Goal: Task Accomplishment & Management: Use online tool/utility

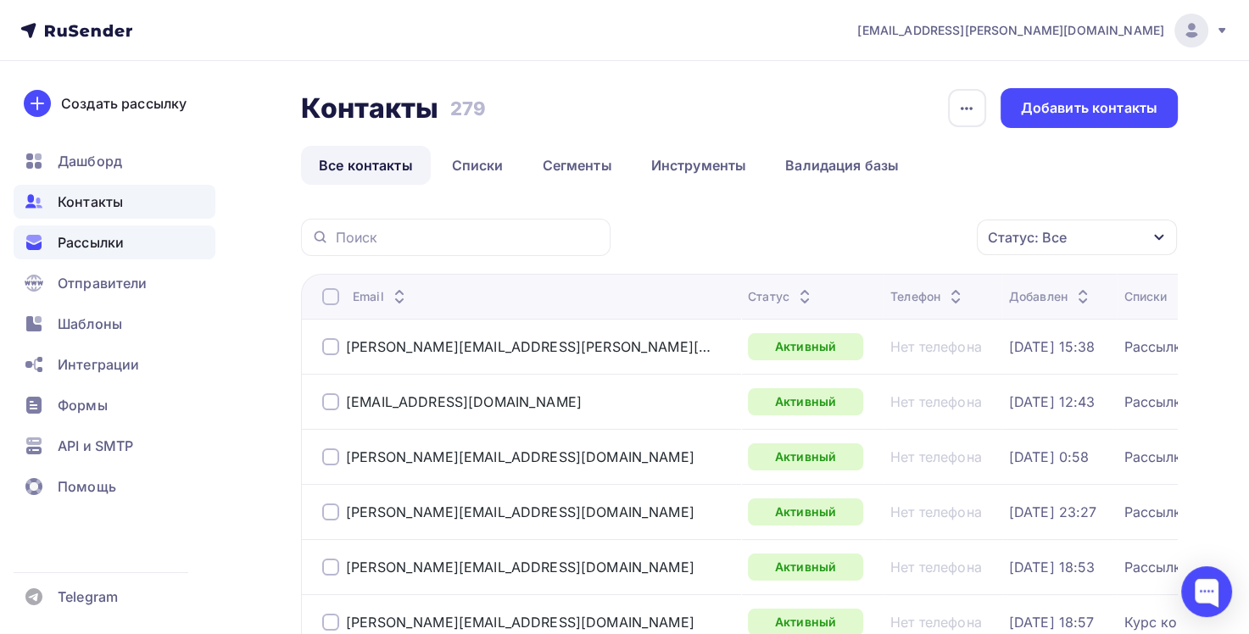
click at [98, 249] on span "Рассылки" at bounding box center [91, 242] width 66 height 20
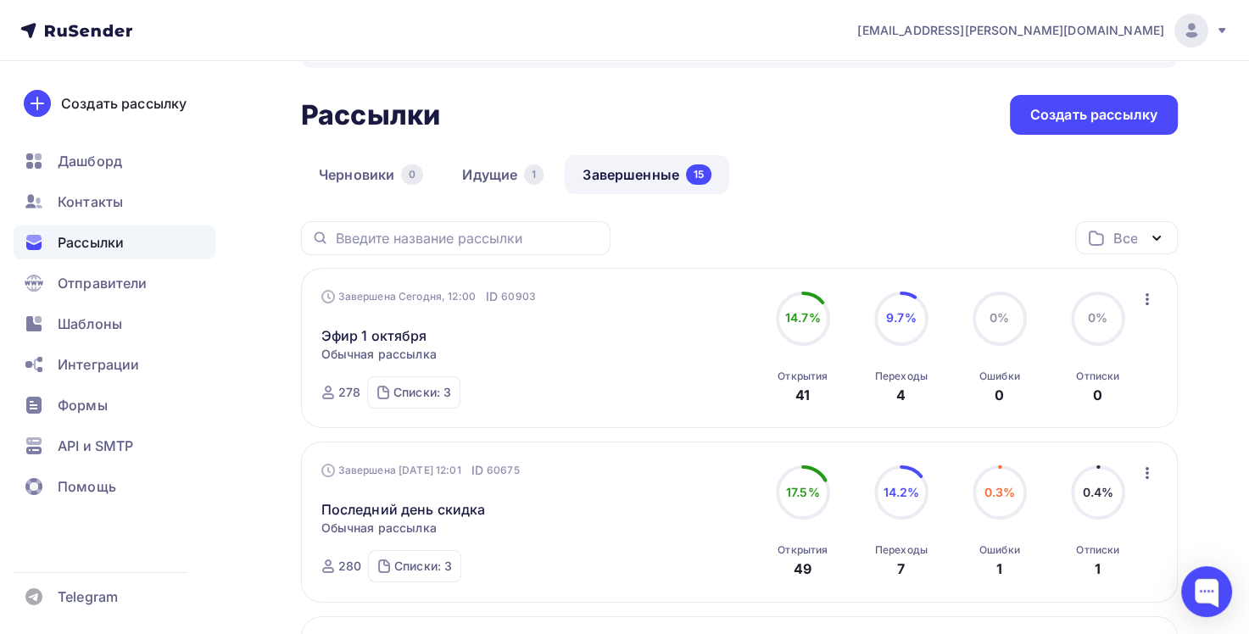
scroll to position [254, 0]
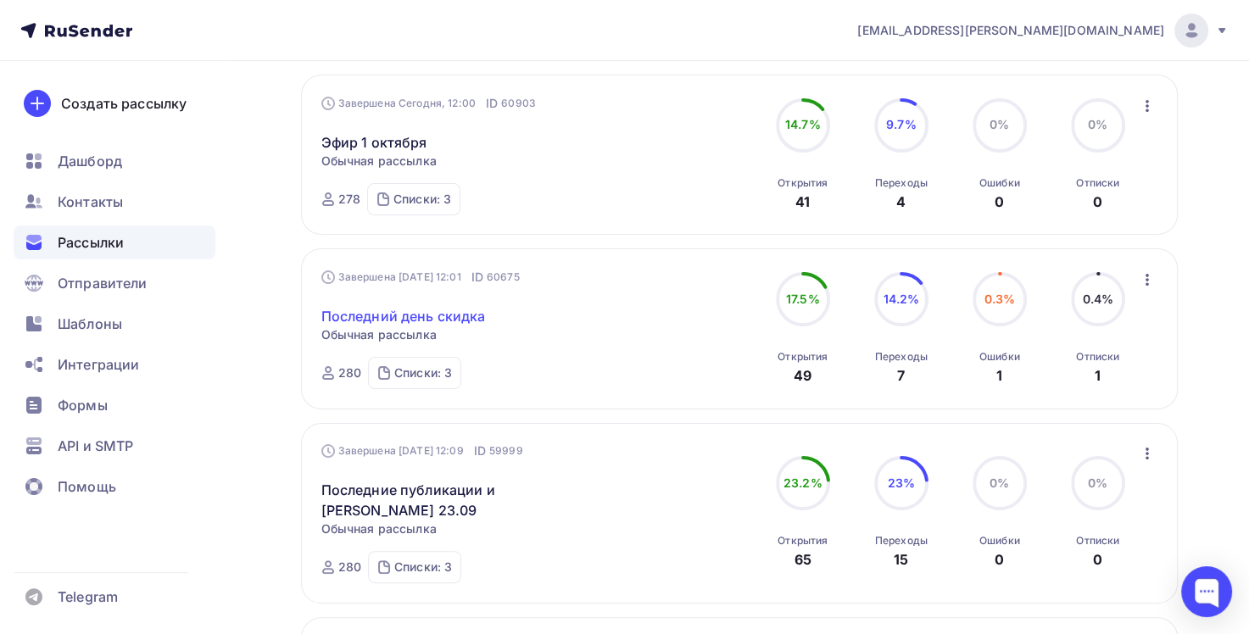
click at [446, 313] on link "Последний день скидка" at bounding box center [403, 316] width 165 height 20
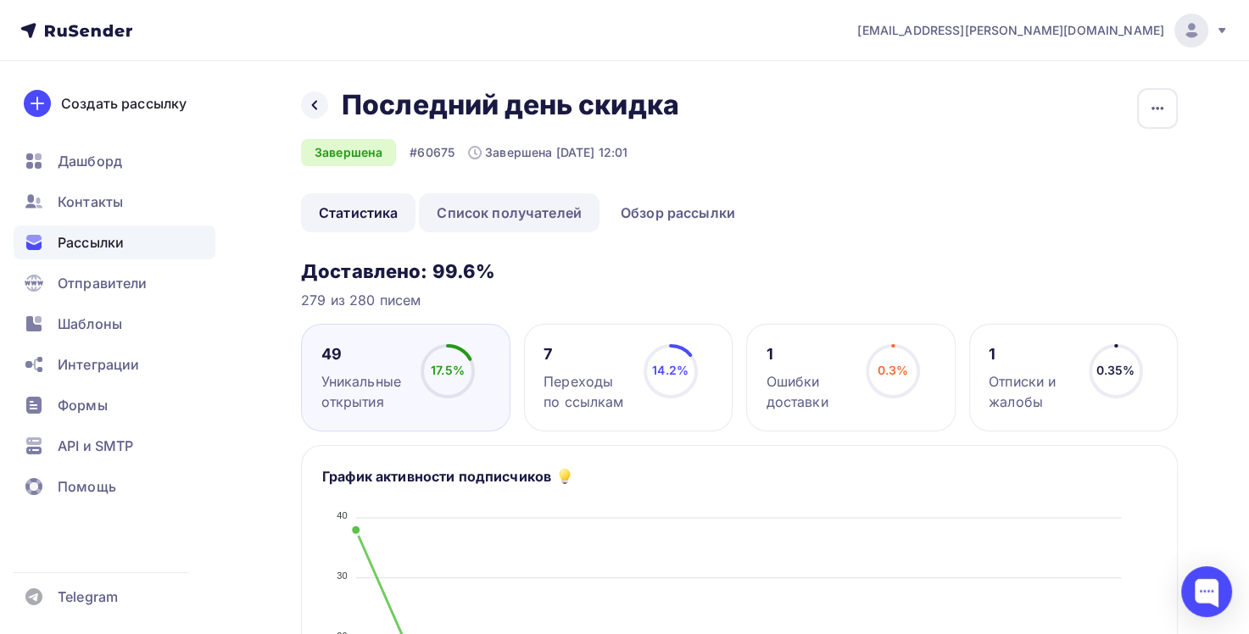
click at [511, 217] on link "Список получателей" at bounding box center [509, 212] width 181 height 39
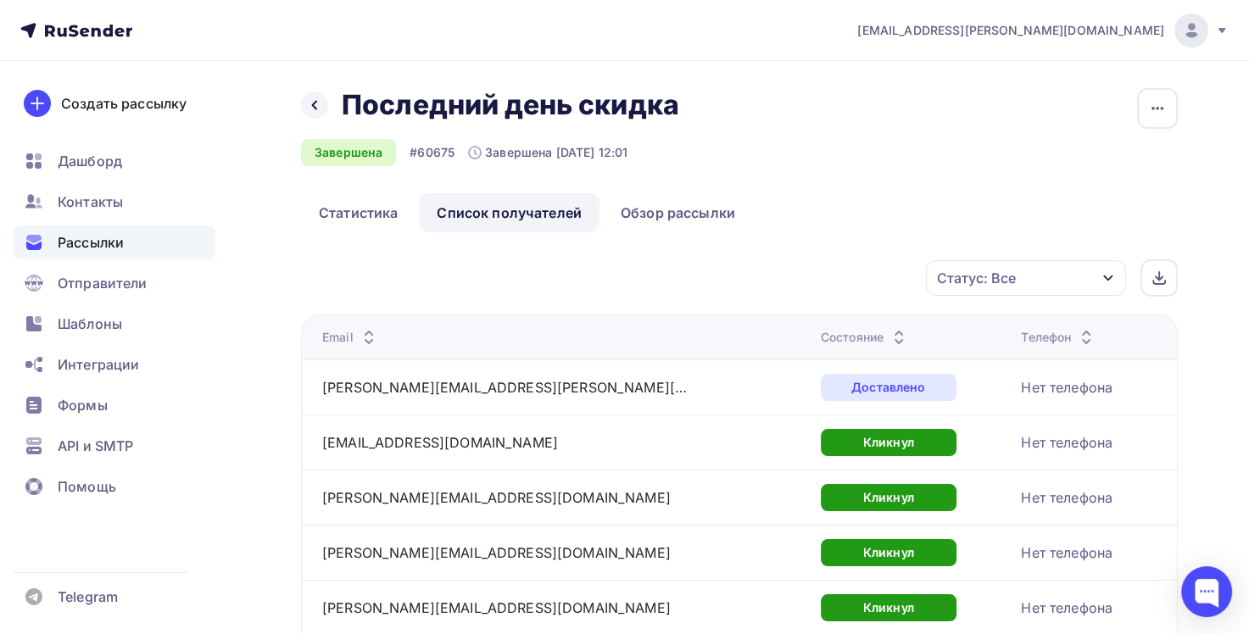
click at [1087, 283] on div "Статус: Все" at bounding box center [1026, 278] width 200 height 36
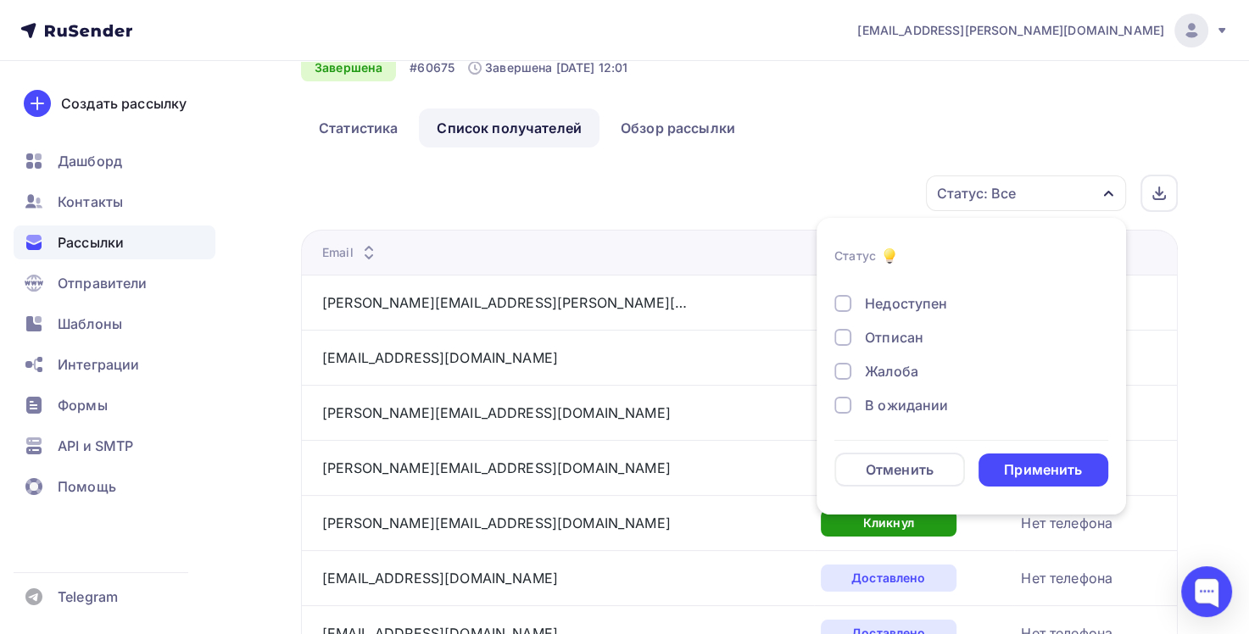
scroll to position [156, 0]
click at [842, 341] on div at bounding box center [843, 337] width 17 height 17
click at [1069, 473] on div "Применить" at bounding box center [1043, 471] width 78 height 20
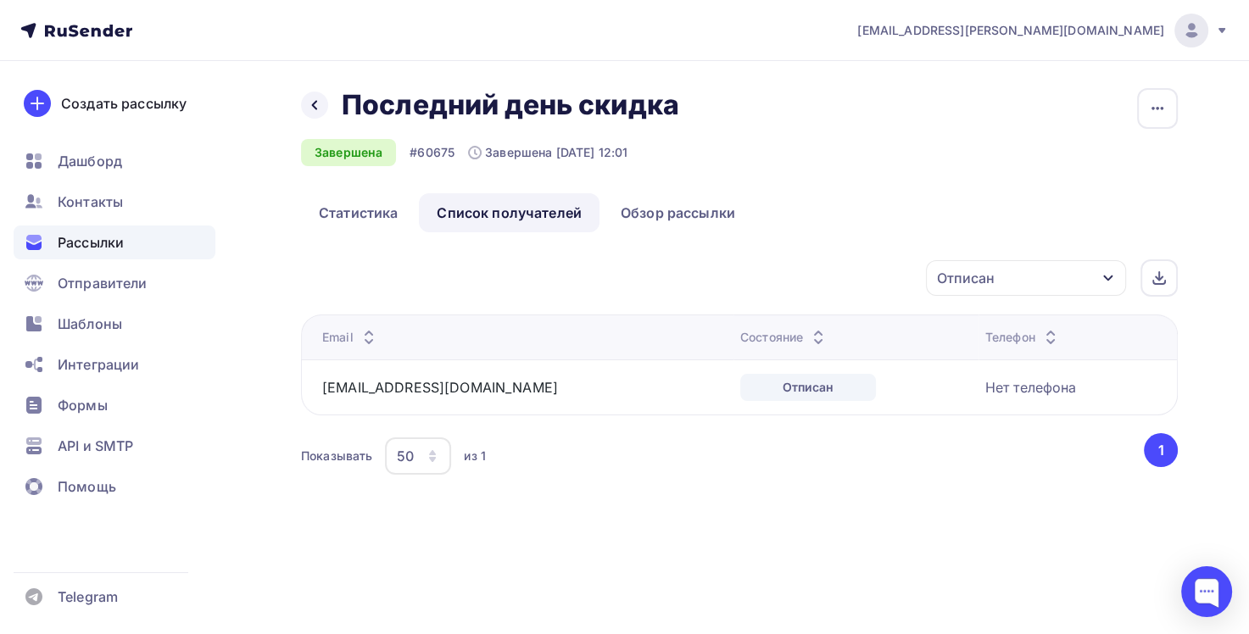
scroll to position [0, 0]
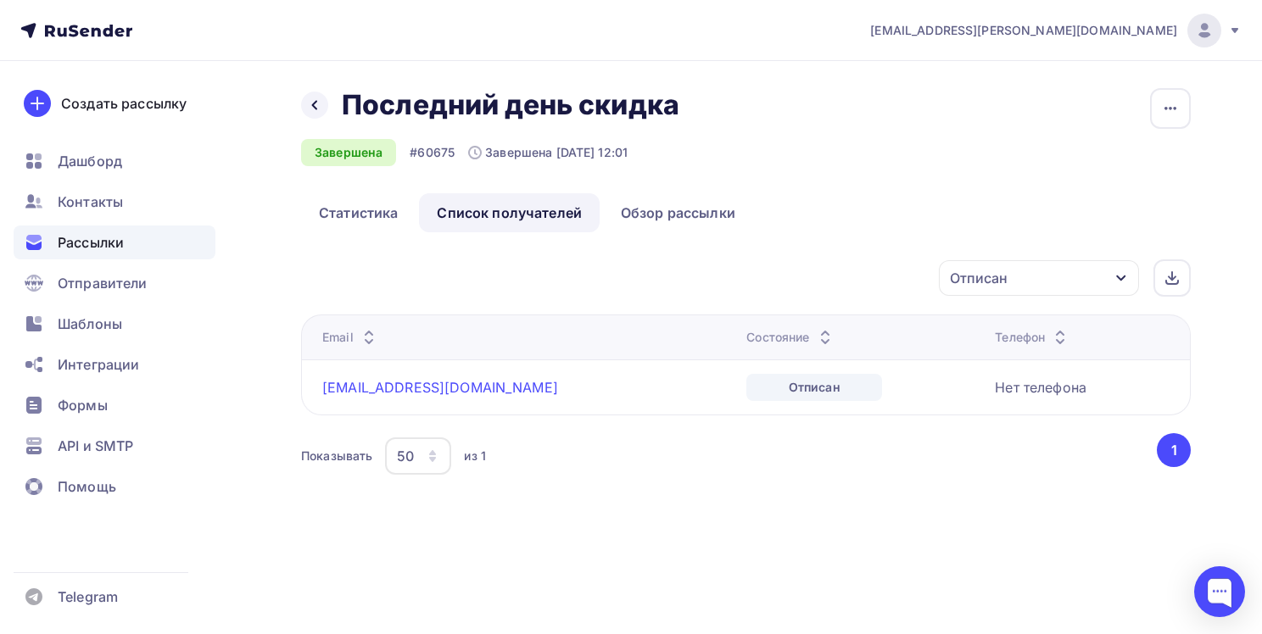
click at [386, 392] on link "samel19@mail.ru" at bounding box center [440, 387] width 236 height 17
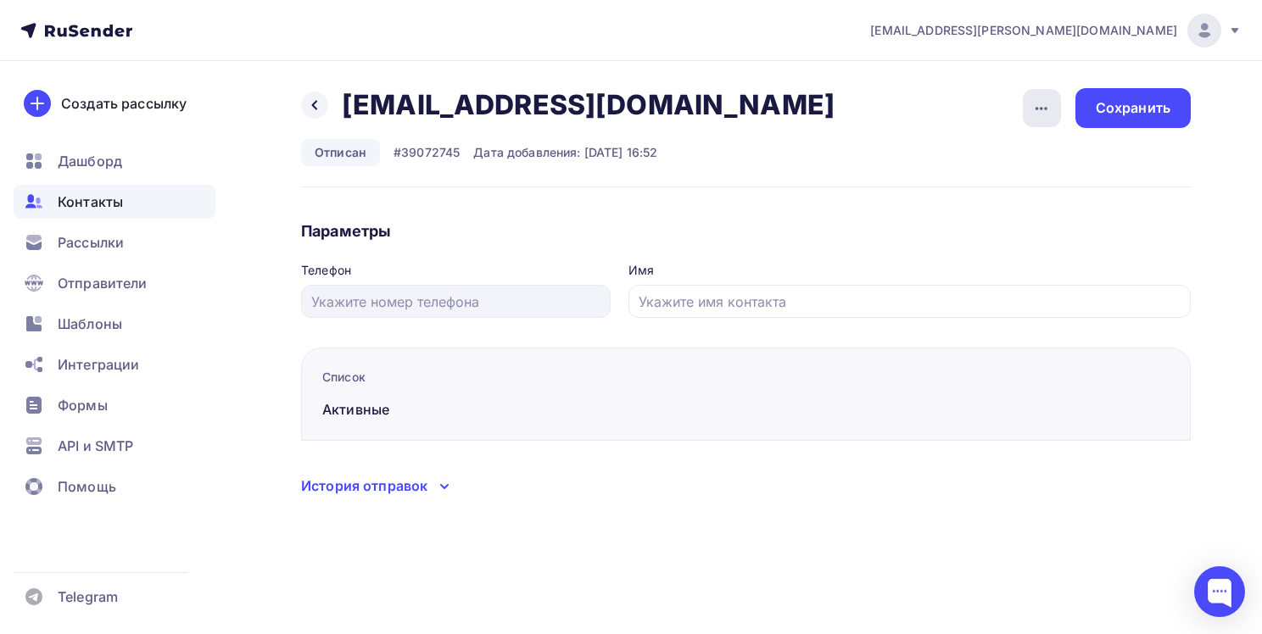
click at [1039, 112] on icon "button" at bounding box center [1041, 108] width 20 height 20
click at [959, 163] on div "Удалить" at bounding box center [976, 160] width 163 height 20
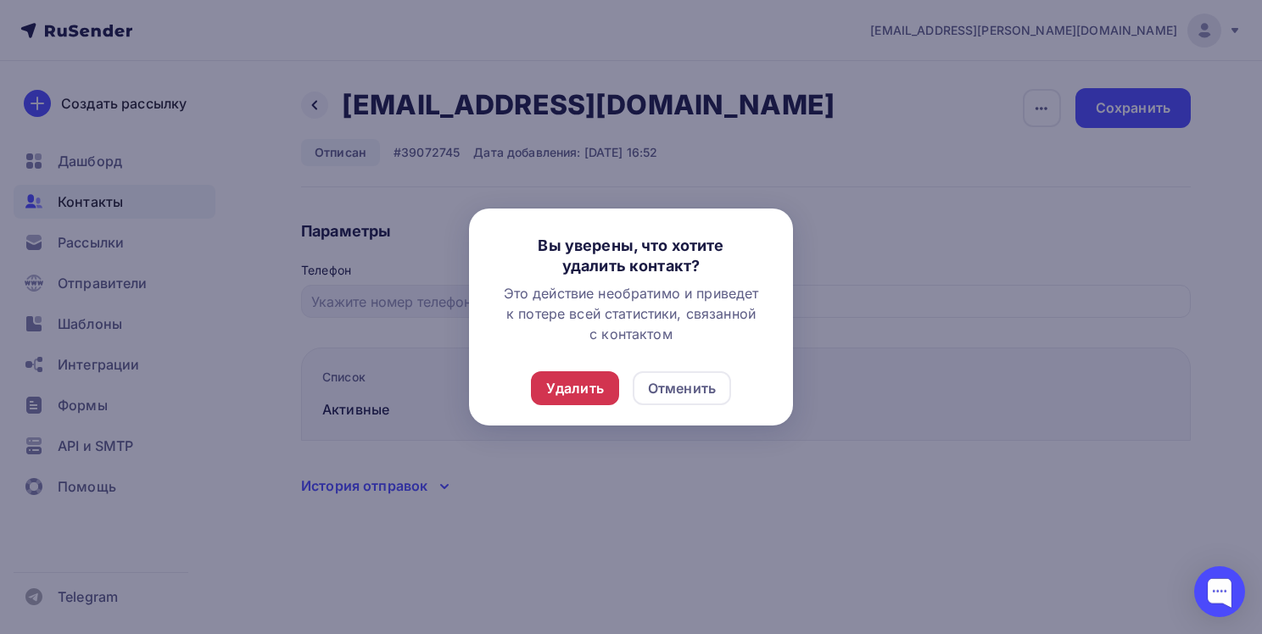
click at [576, 392] on div "Удалить" at bounding box center [575, 388] width 58 height 20
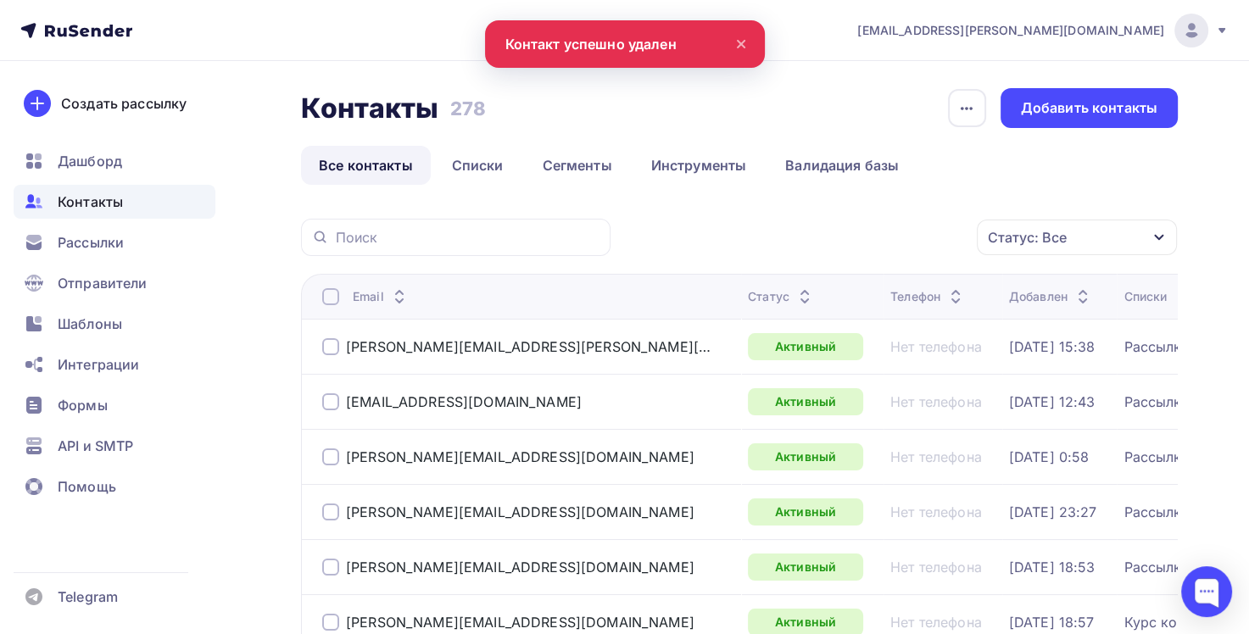
click at [100, 200] on span "Контакты" at bounding box center [90, 202] width 65 height 20
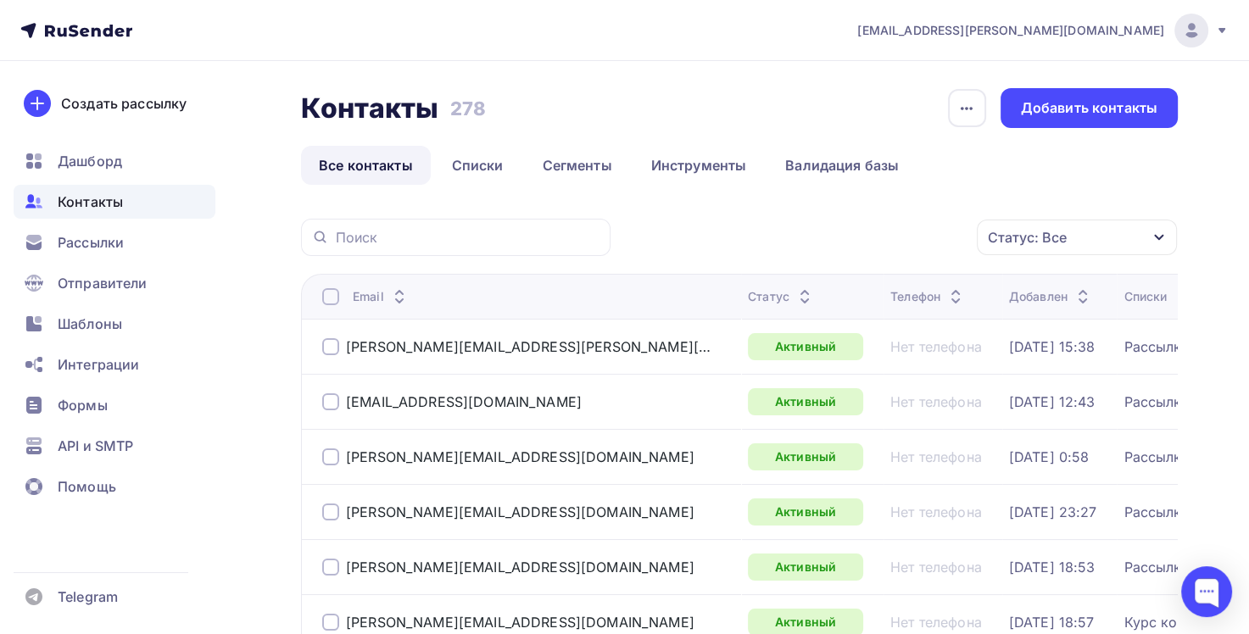
click at [381, 173] on link "Все контакты" at bounding box center [366, 165] width 130 height 39
click at [490, 161] on link "Списки" at bounding box center [477, 165] width 87 height 39
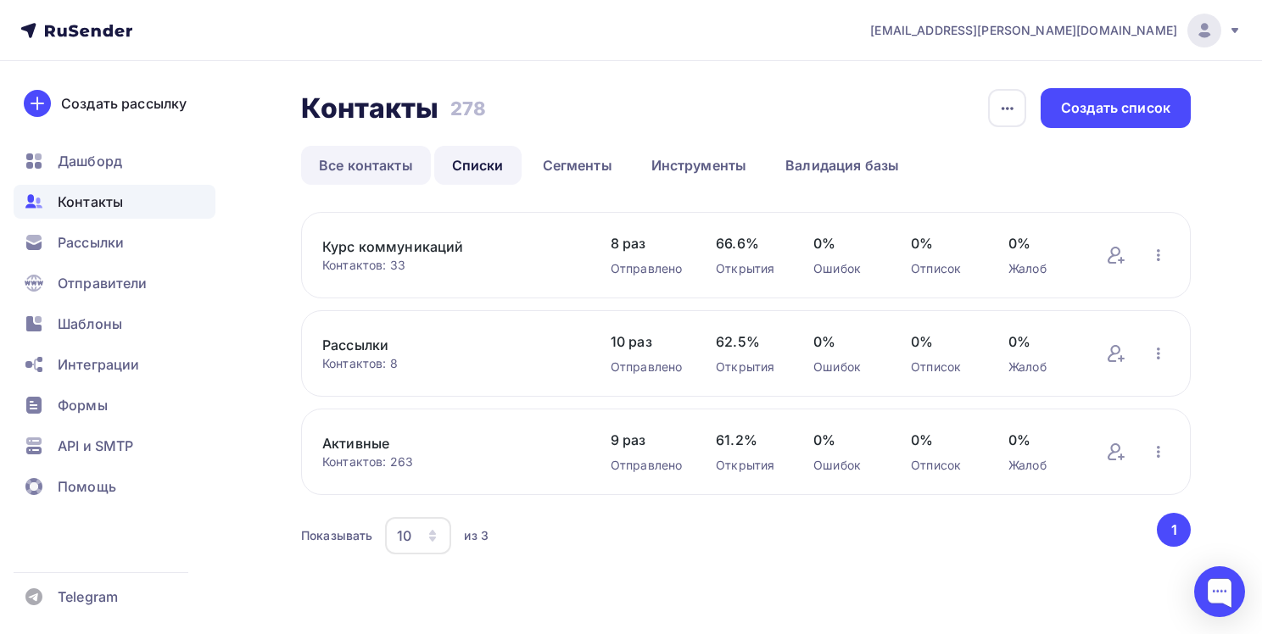
click at [383, 165] on link "Все контакты" at bounding box center [366, 165] width 130 height 39
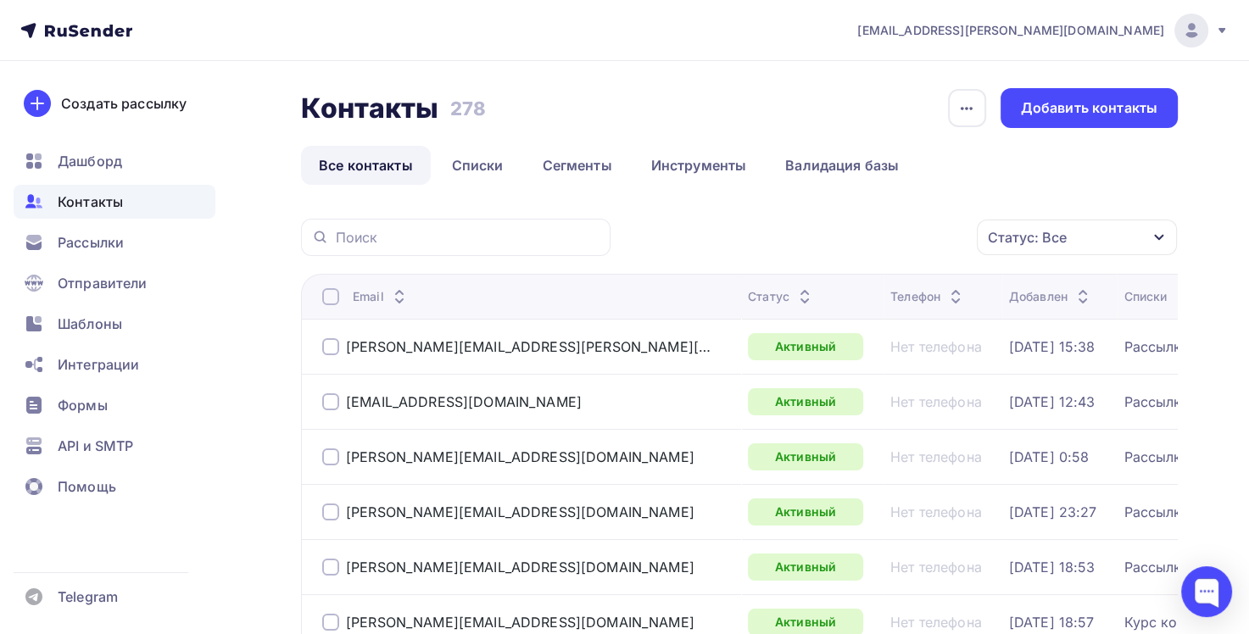
click at [1128, 237] on div "Статус: Все" at bounding box center [1077, 238] width 200 height 36
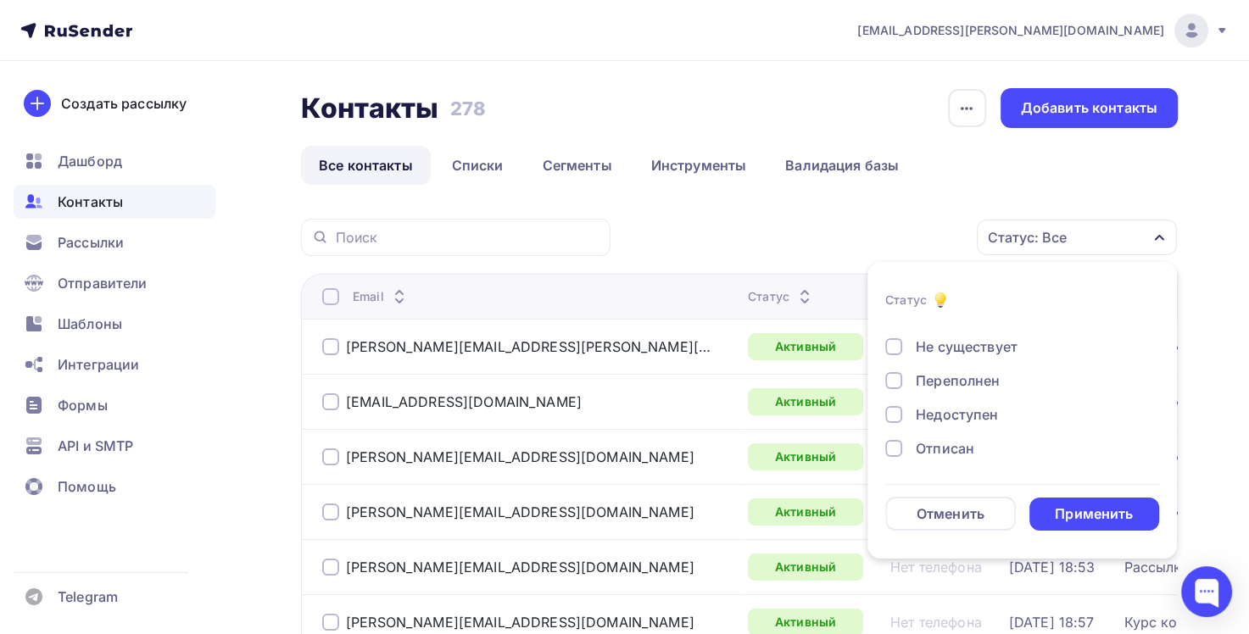
scroll to position [85, 0]
click at [896, 419] on div at bounding box center [894, 419] width 17 height 17
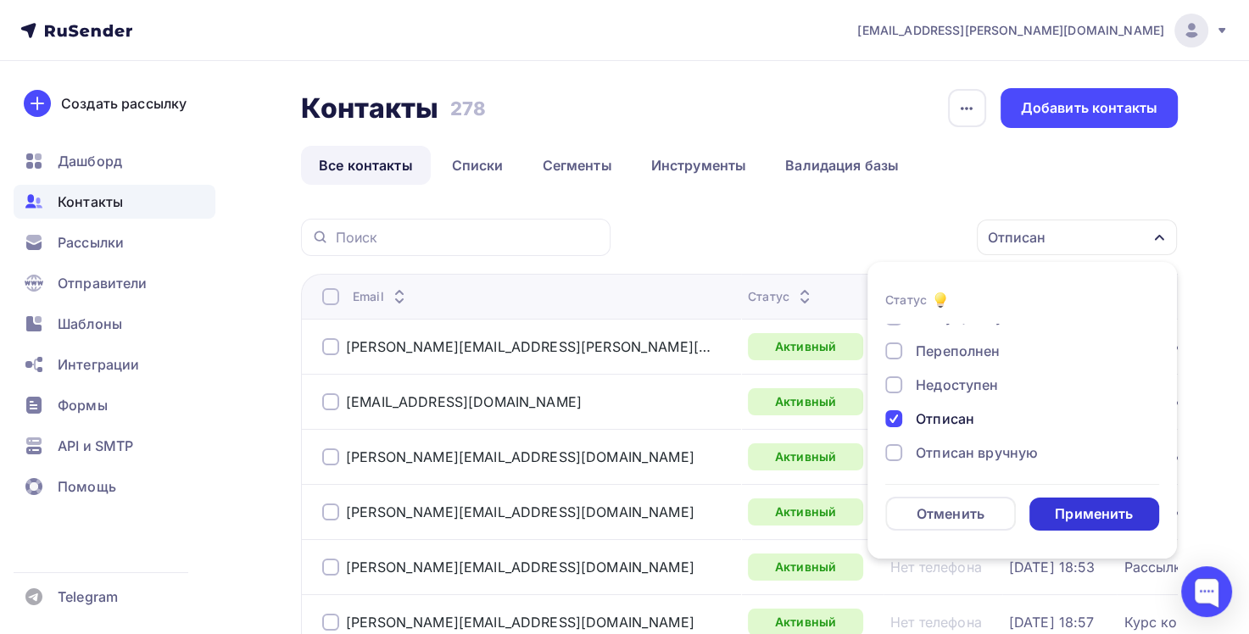
click at [1093, 512] on div "Применить" at bounding box center [1094, 515] width 78 height 20
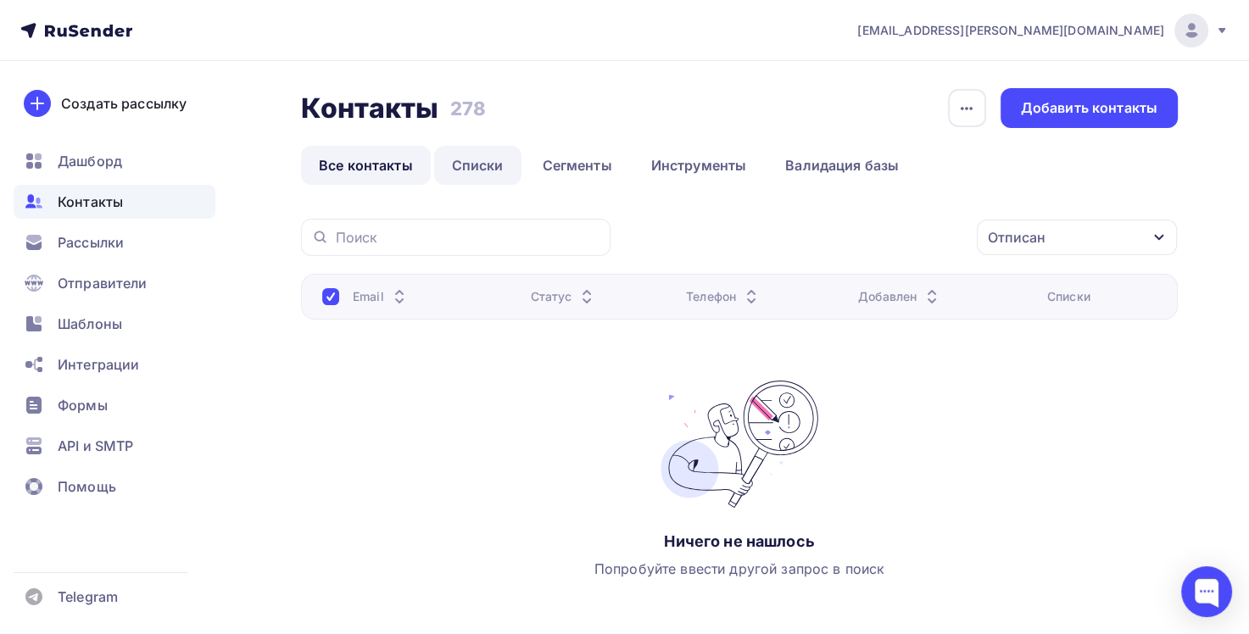
click at [478, 163] on link "Списки" at bounding box center [477, 165] width 87 height 39
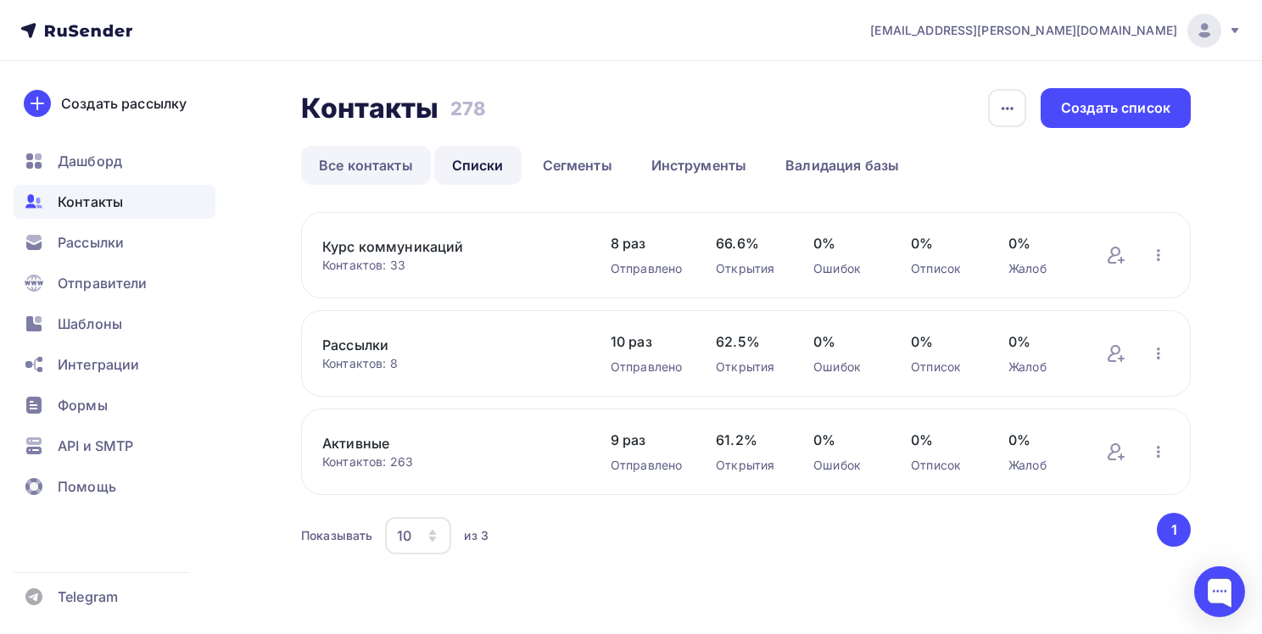
click at [370, 171] on link "Все контакты" at bounding box center [366, 165] width 130 height 39
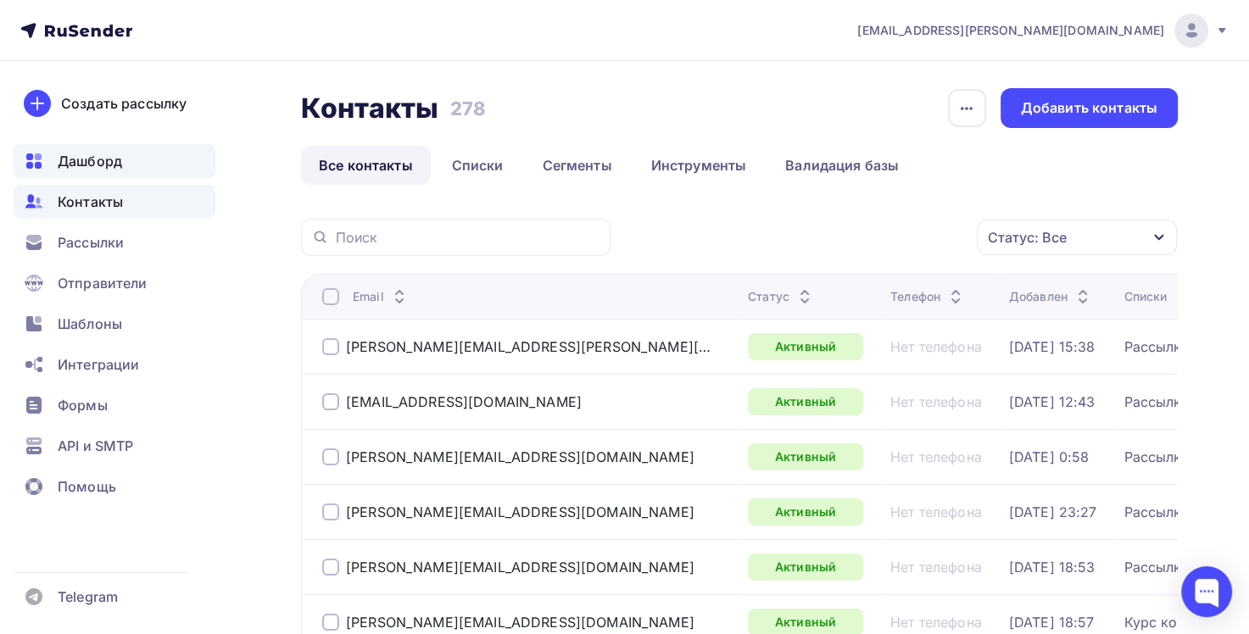
click at [103, 164] on span "Дашборд" at bounding box center [90, 161] width 64 height 20
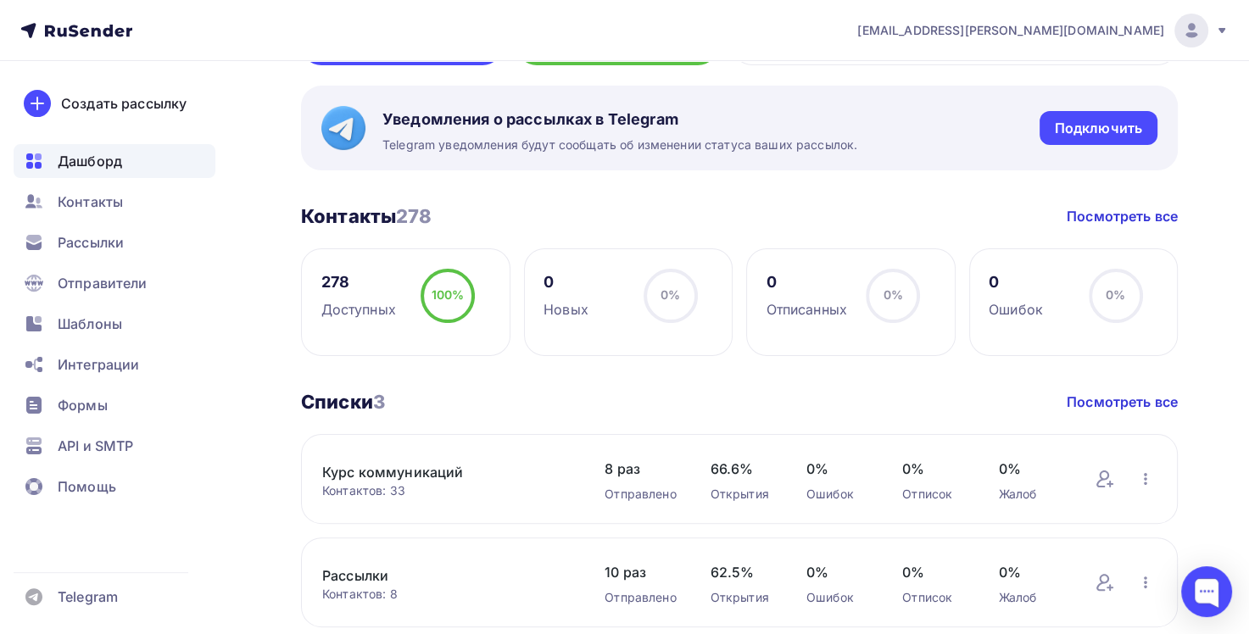
scroll to position [254, 0]
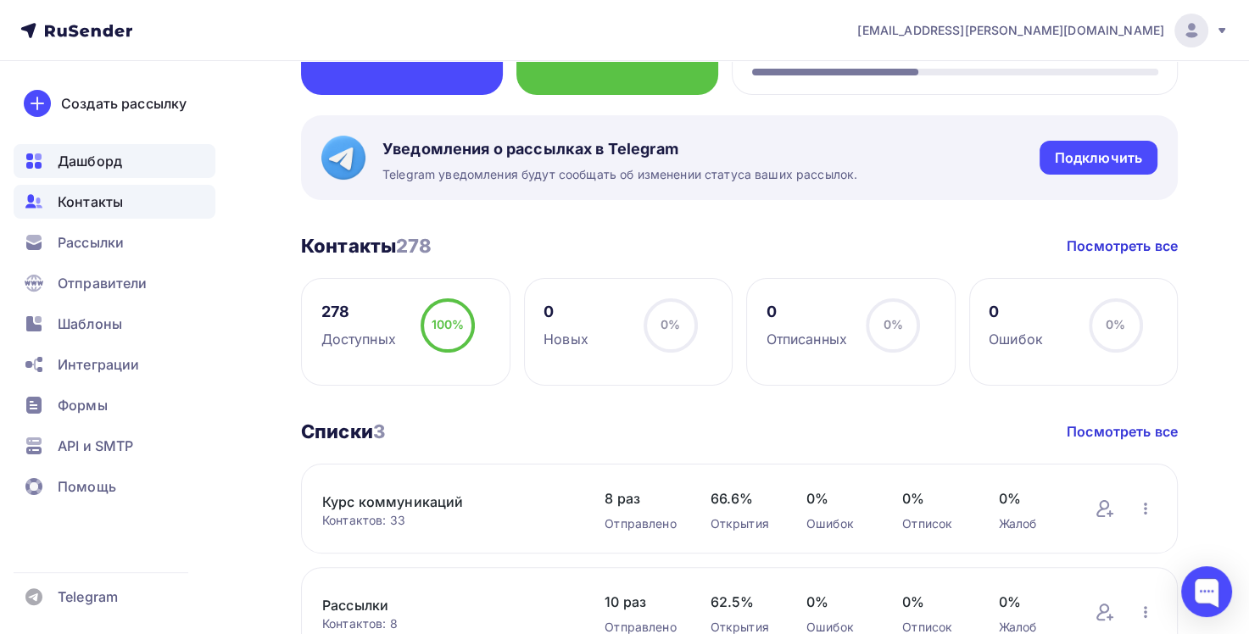
click at [107, 204] on span "Контакты" at bounding box center [90, 202] width 65 height 20
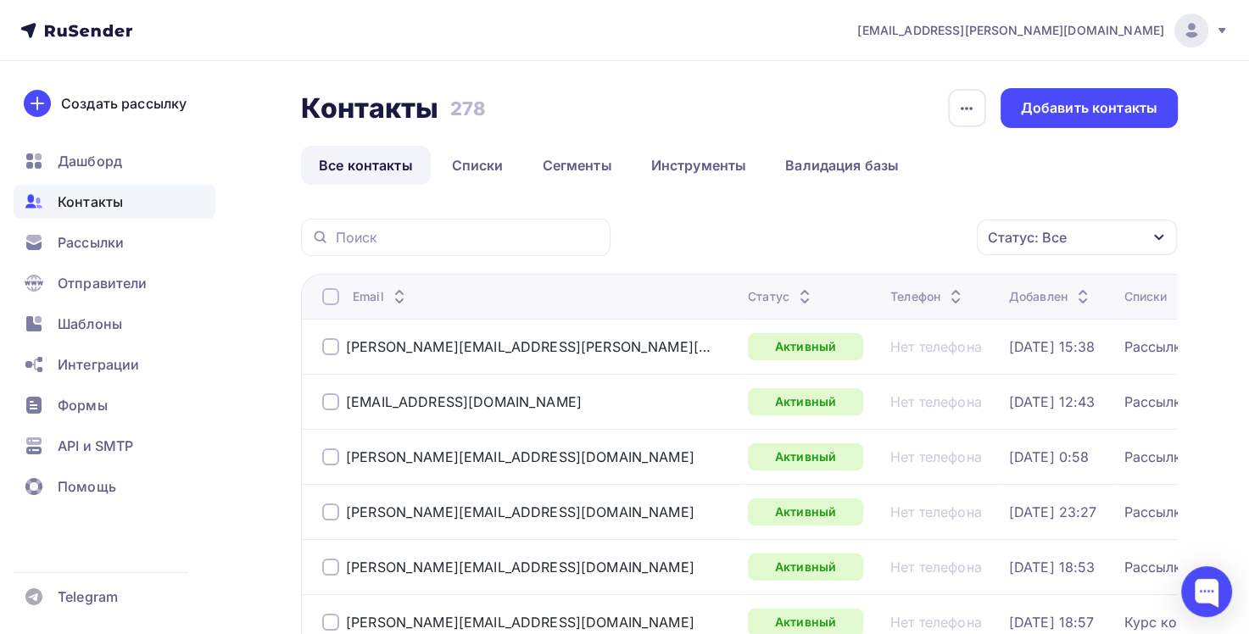
click at [1152, 243] on div "Статус: Все" at bounding box center [1077, 238] width 200 height 36
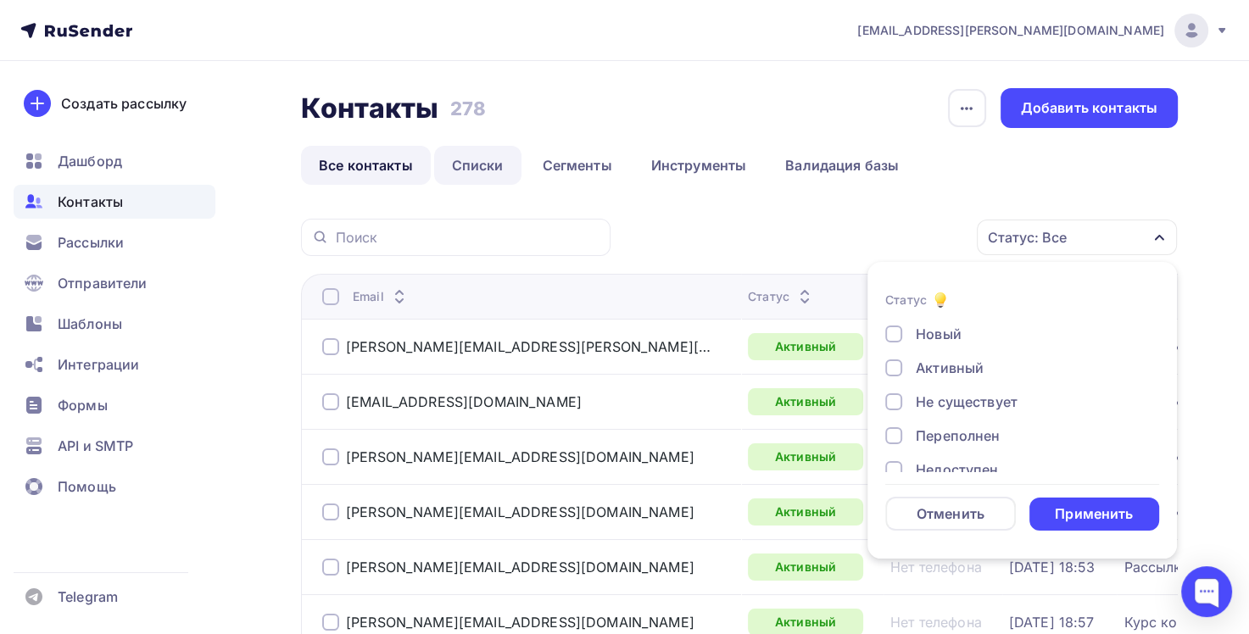
click at [495, 169] on link "Списки" at bounding box center [477, 165] width 87 height 39
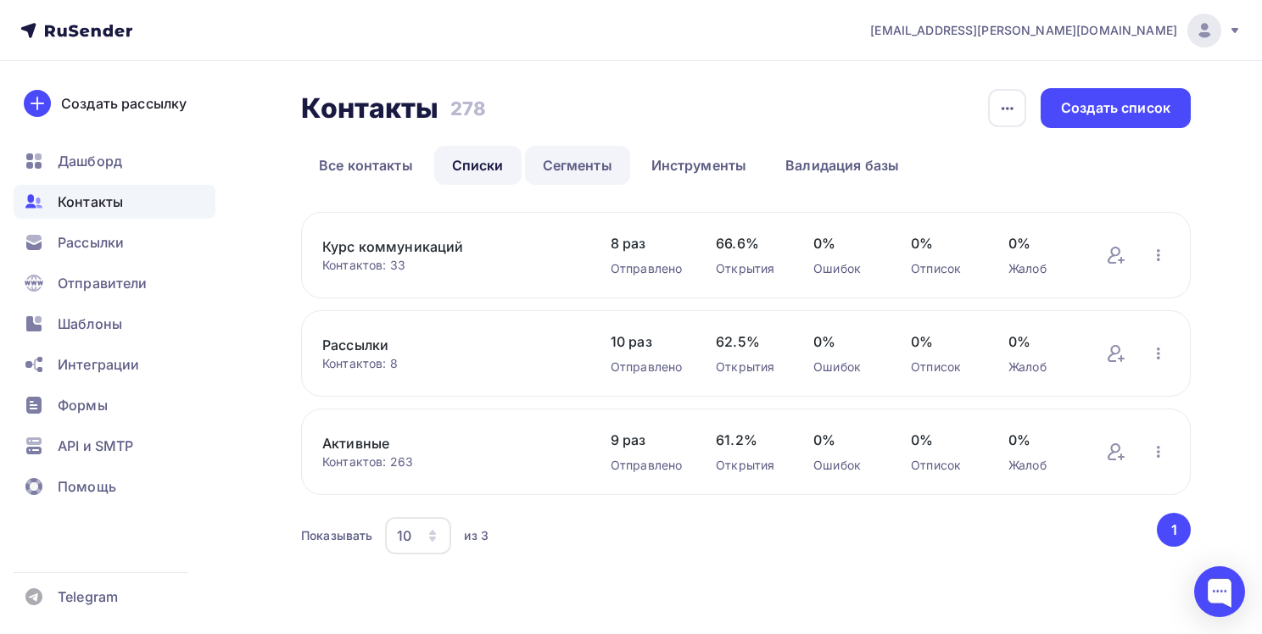
click at [593, 164] on link "Сегменты" at bounding box center [577, 165] width 105 height 39
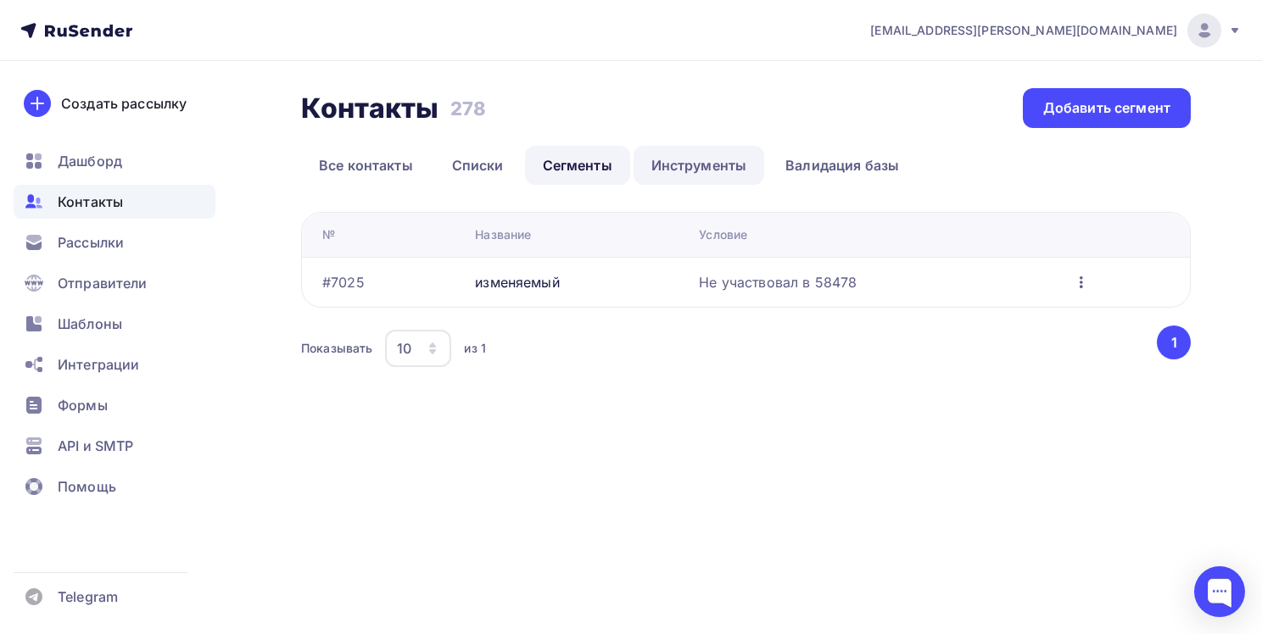
click at [702, 170] on link "Инструменты" at bounding box center [699, 165] width 131 height 39
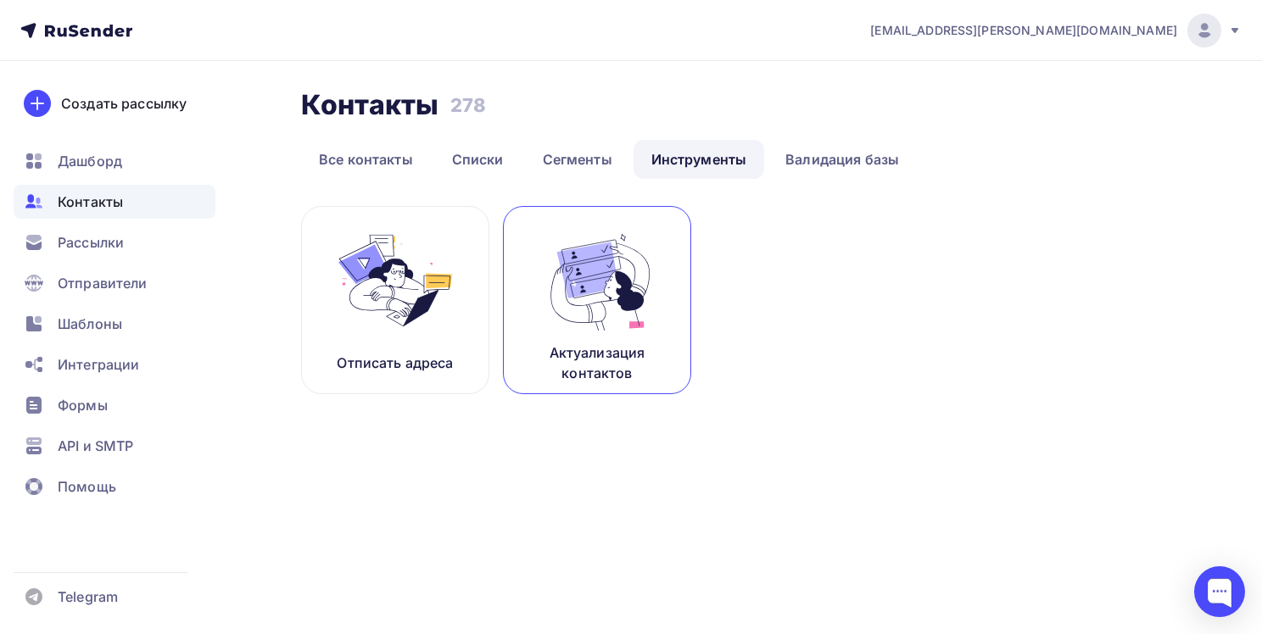
click at [613, 313] on img at bounding box center [597, 280] width 114 height 107
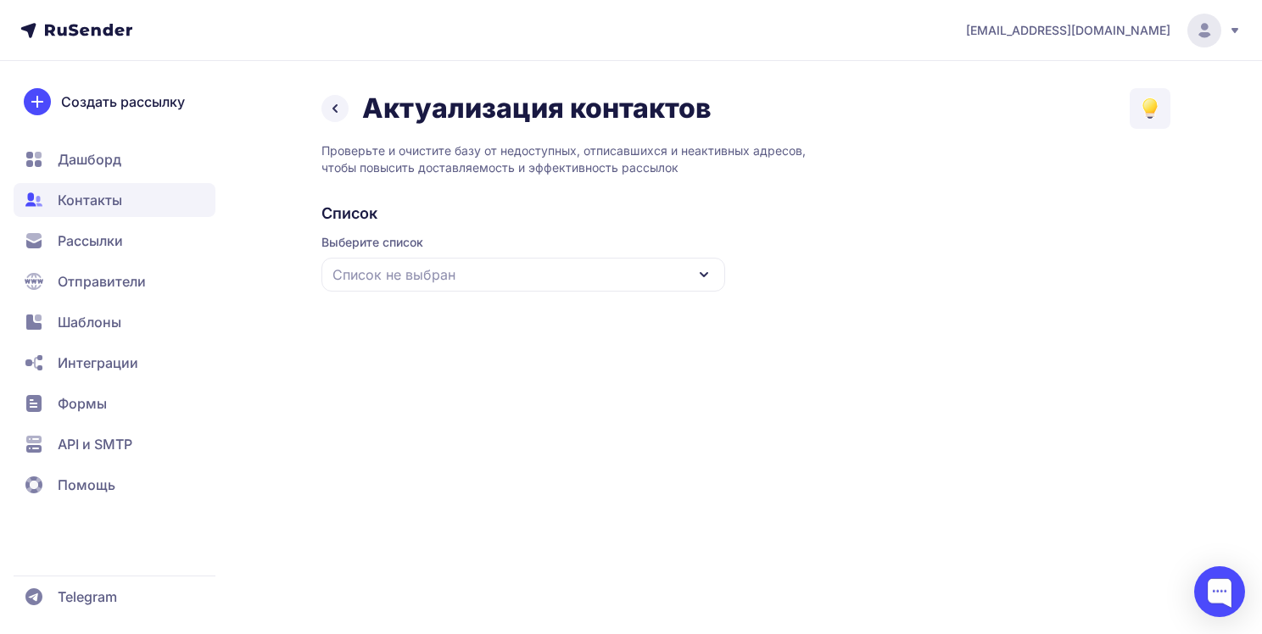
click at [674, 285] on div "Список не выбран" at bounding box center [523, 275] width 404 height 34
click at [440, 327] on div "Все контакты" at bounding box center [523, 325] width 383 height 41
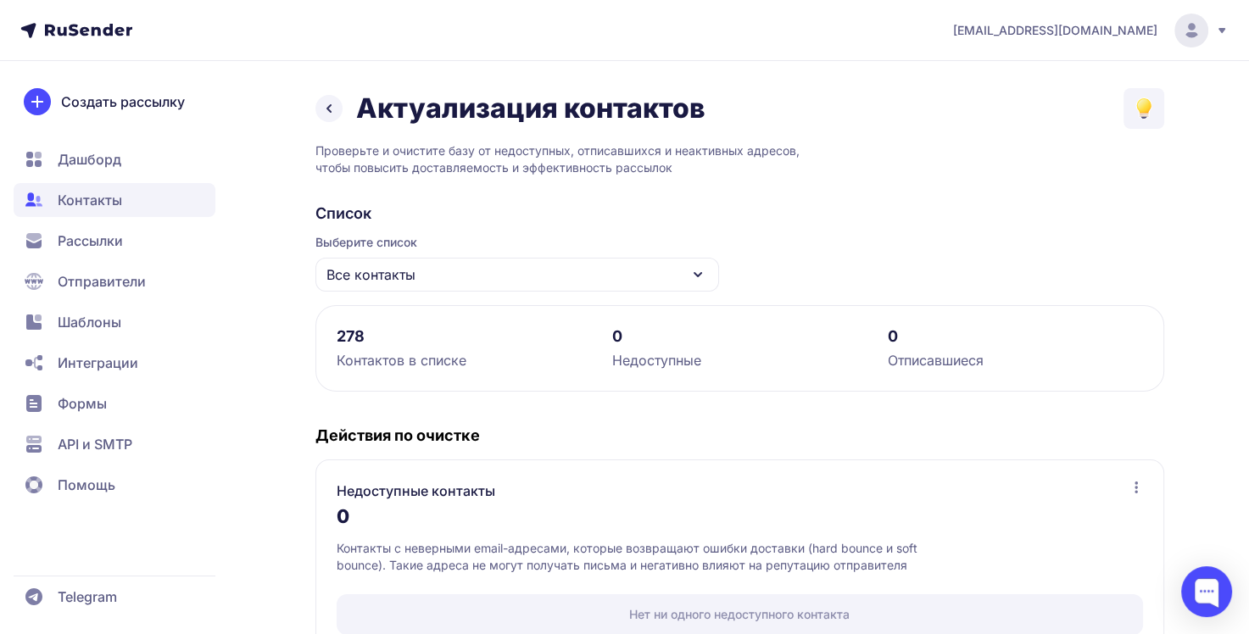
click at [451, 277] on div "Все контакты" at bounding box center [518, 275] width 404 height 34
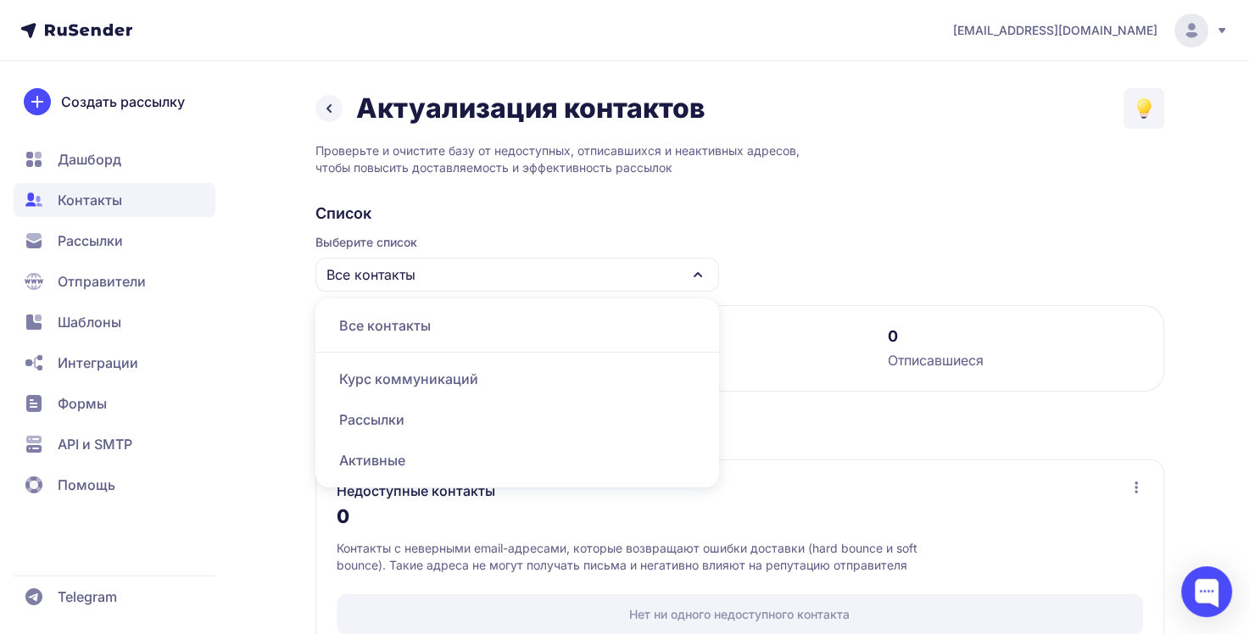
click at [451, 277] on div "Все контакты" at bounding box center [518, 275] width 404 height 34
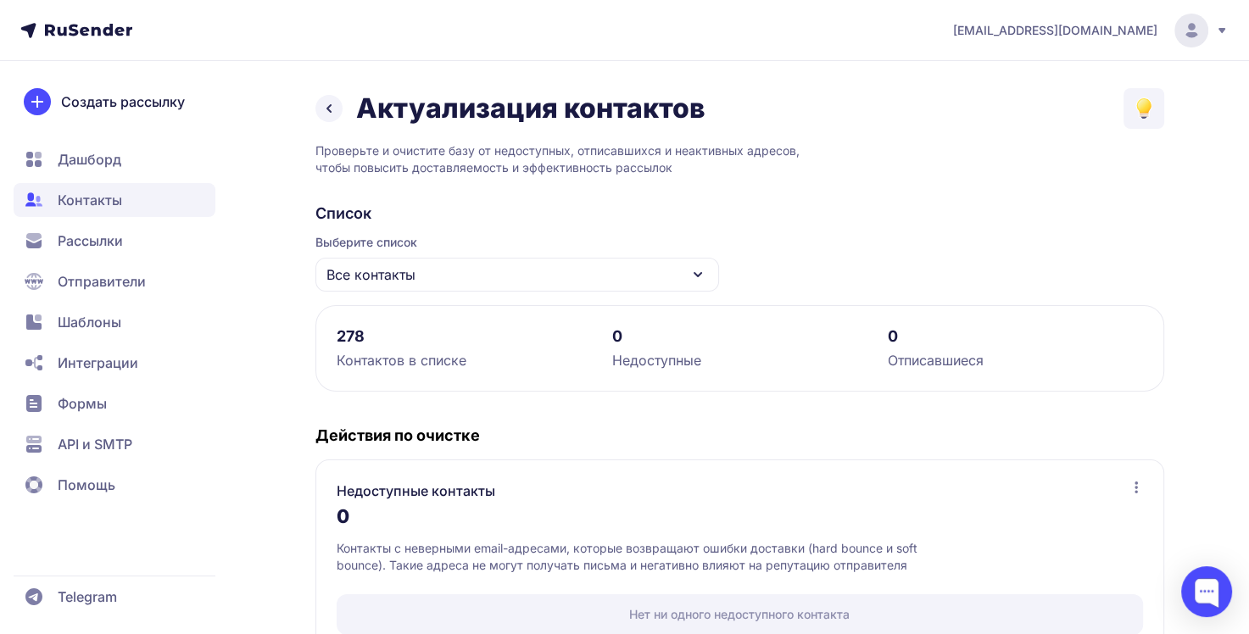
click at [331, 119] on link at bounding box center [329, 108] width 27 height 27
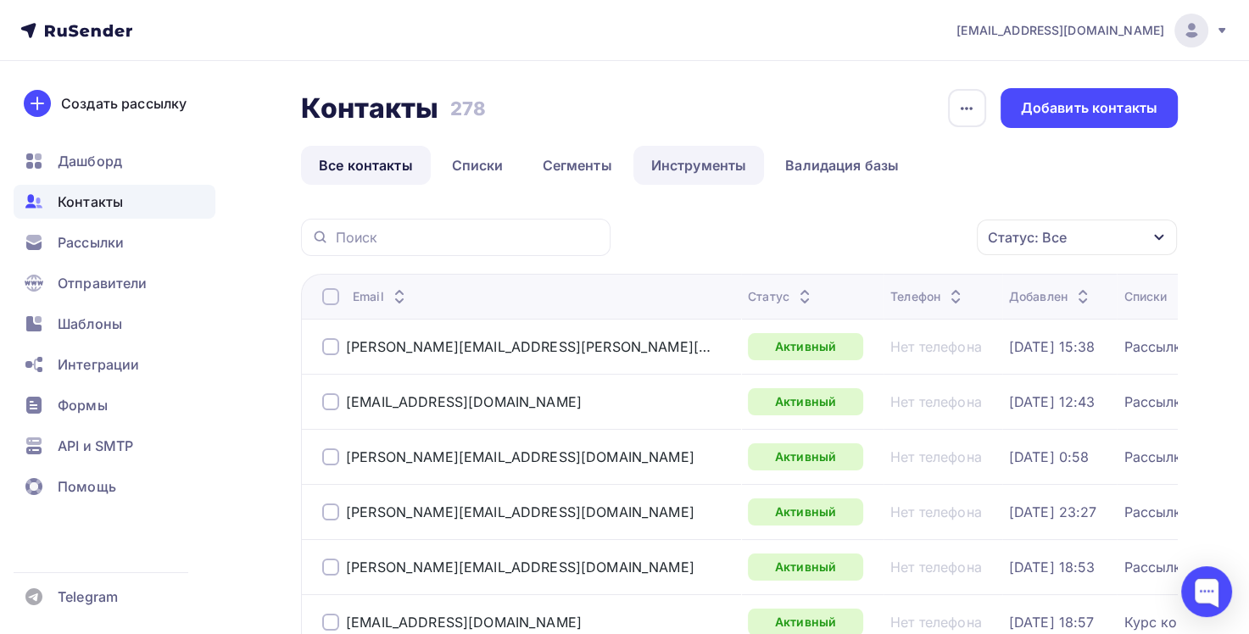
click at [702, 170] on link "Инструменты" at bounding box center [699, 165] width 131 height 39
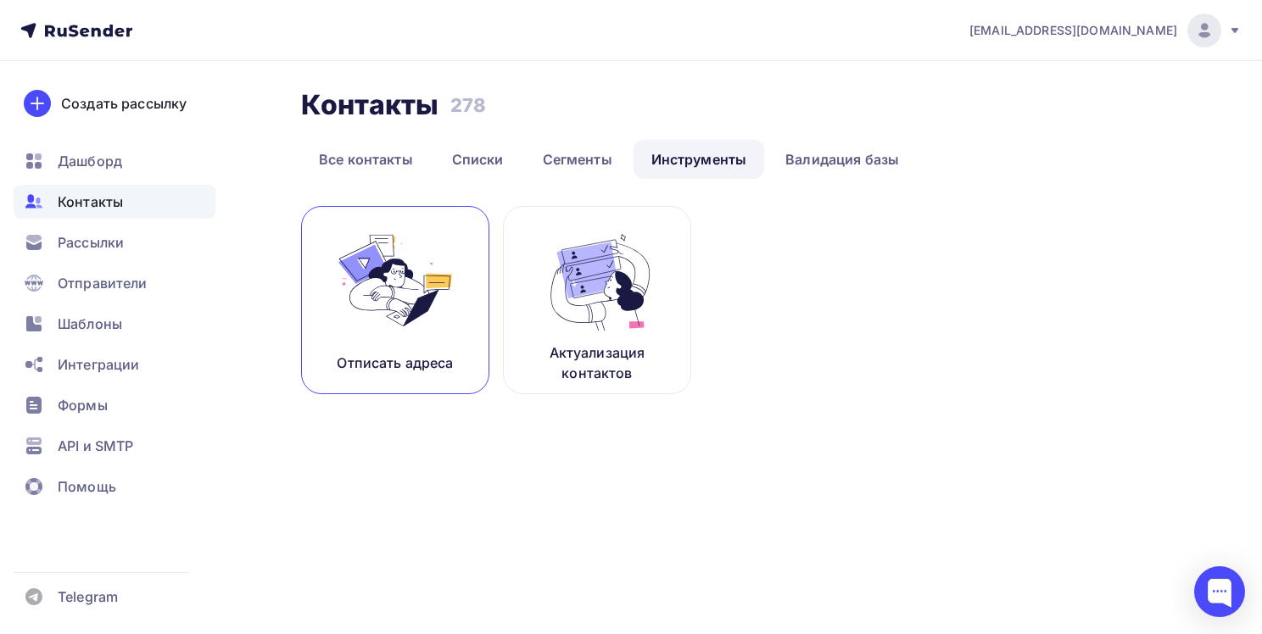
click at [360, 310] on img at bounding box center [395, 280] width 114 height 107
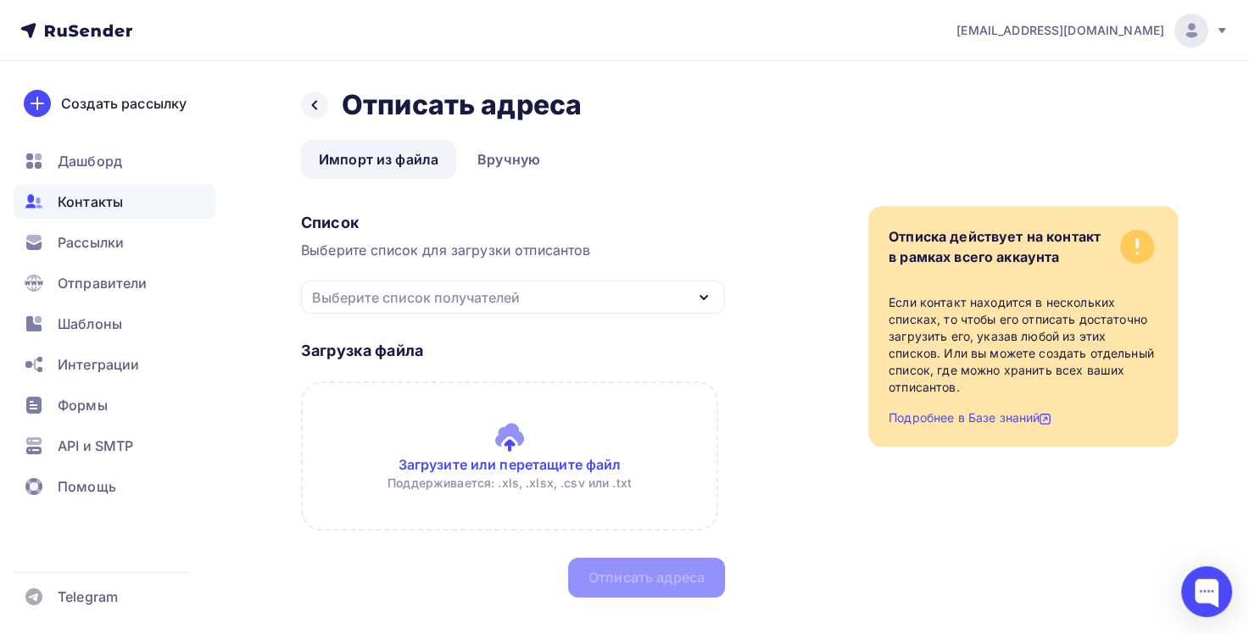
click at [688, 299] on div "Выберите список получателей" at bounding box center [513, 297] width 424 height 33
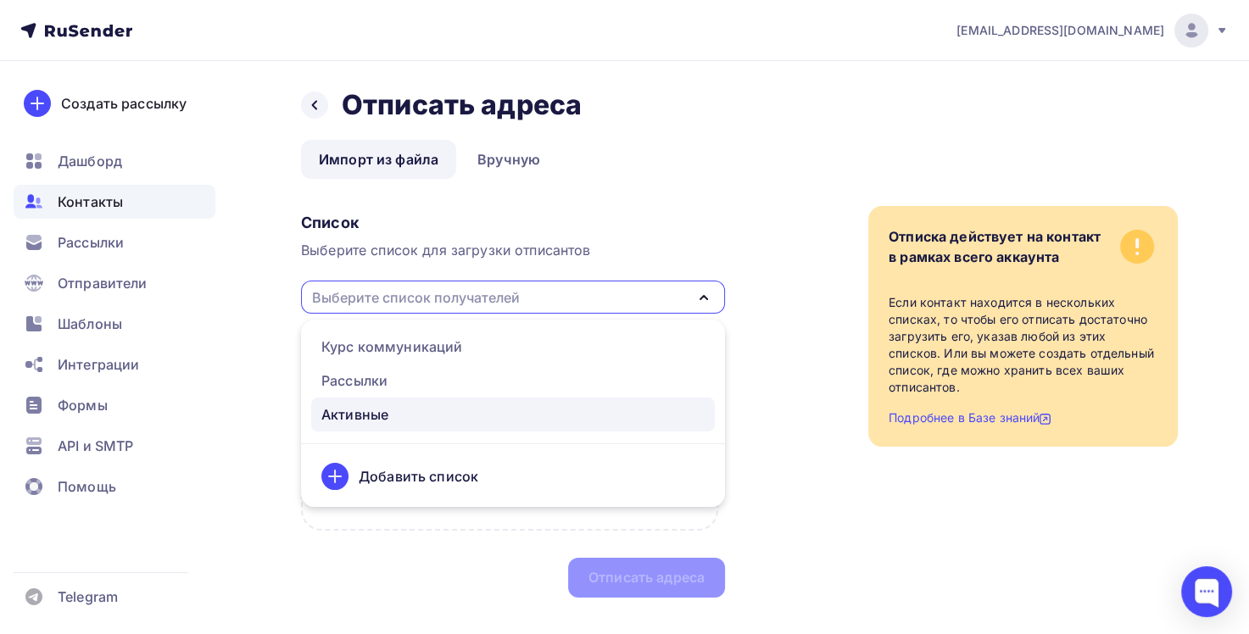
click at [388, 412] on div "Активные" at bounding box center [354, 415] width 67 height 20
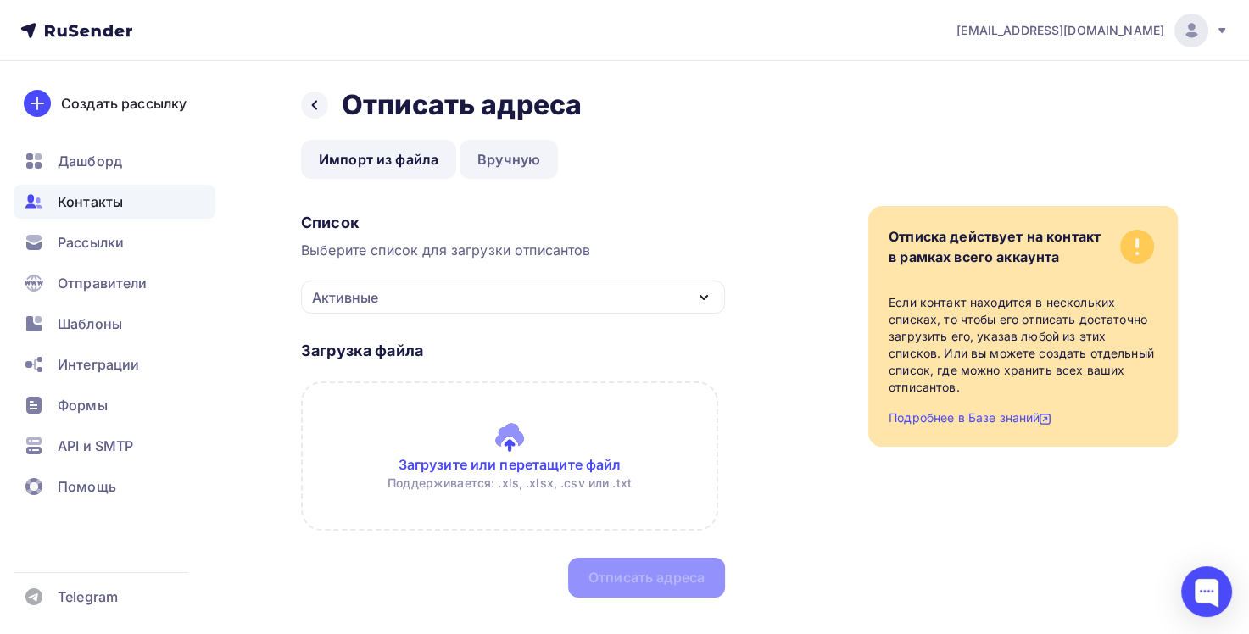
click at [508, 164] on link "Вручную" at bounding box center [509, 159] width 98 height 39
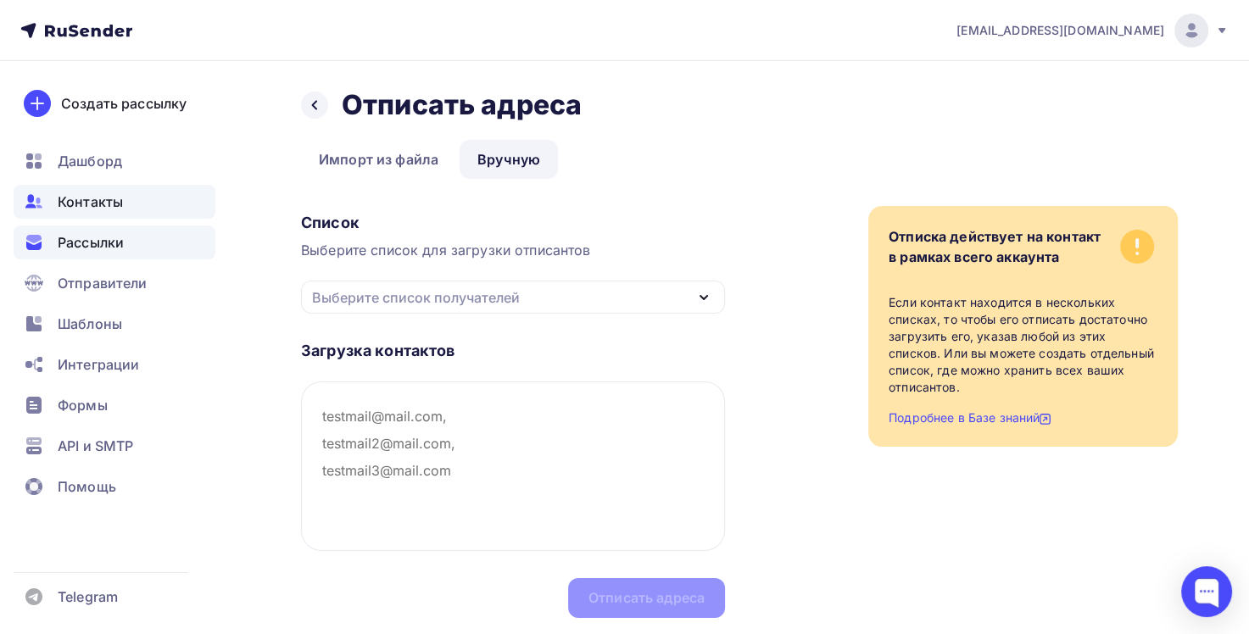
click at [114, 239] on span "Рассылки" at bounding box center [91, 242] width 66 height 20
